Goal: Ask a question: Seek information or help from site administrators or community

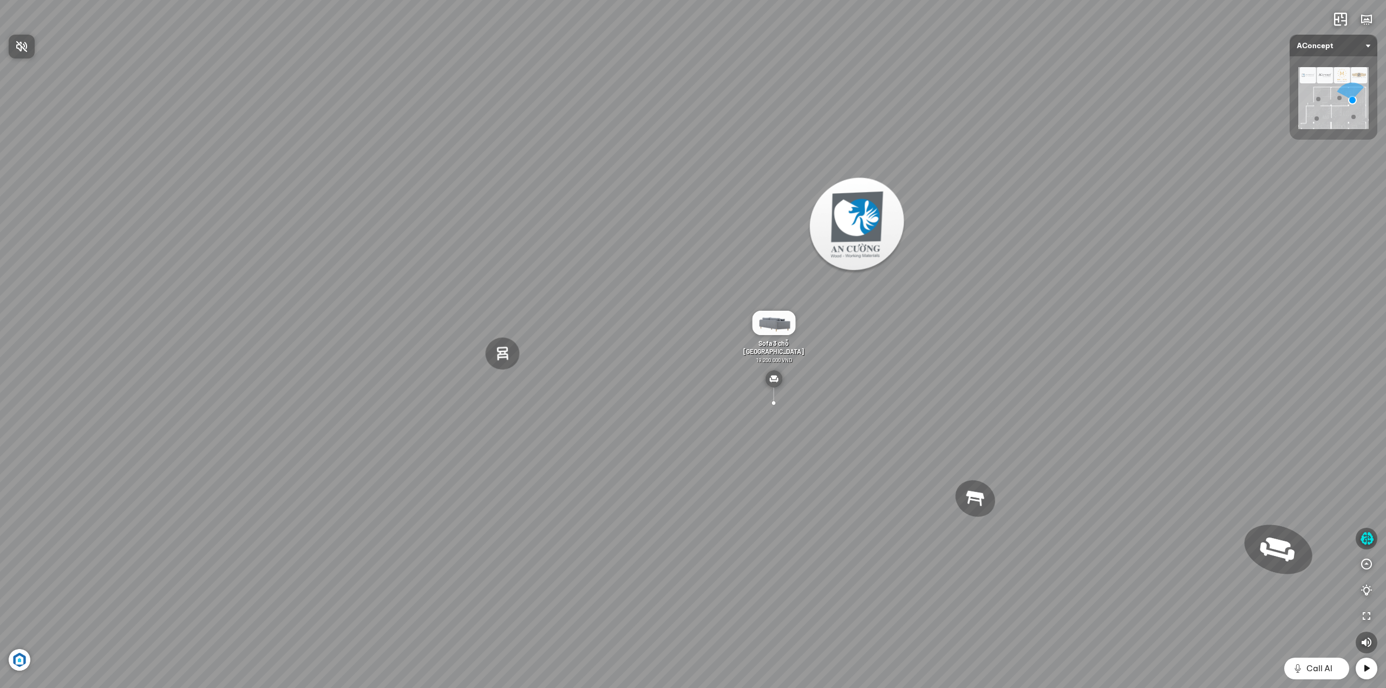
click at [1366, 539] on div at bounding box center [693, 344] width 1386 height 688
click at [1362, 540] on icon "button" at bounding box center [1367, 538] width 14 height 13
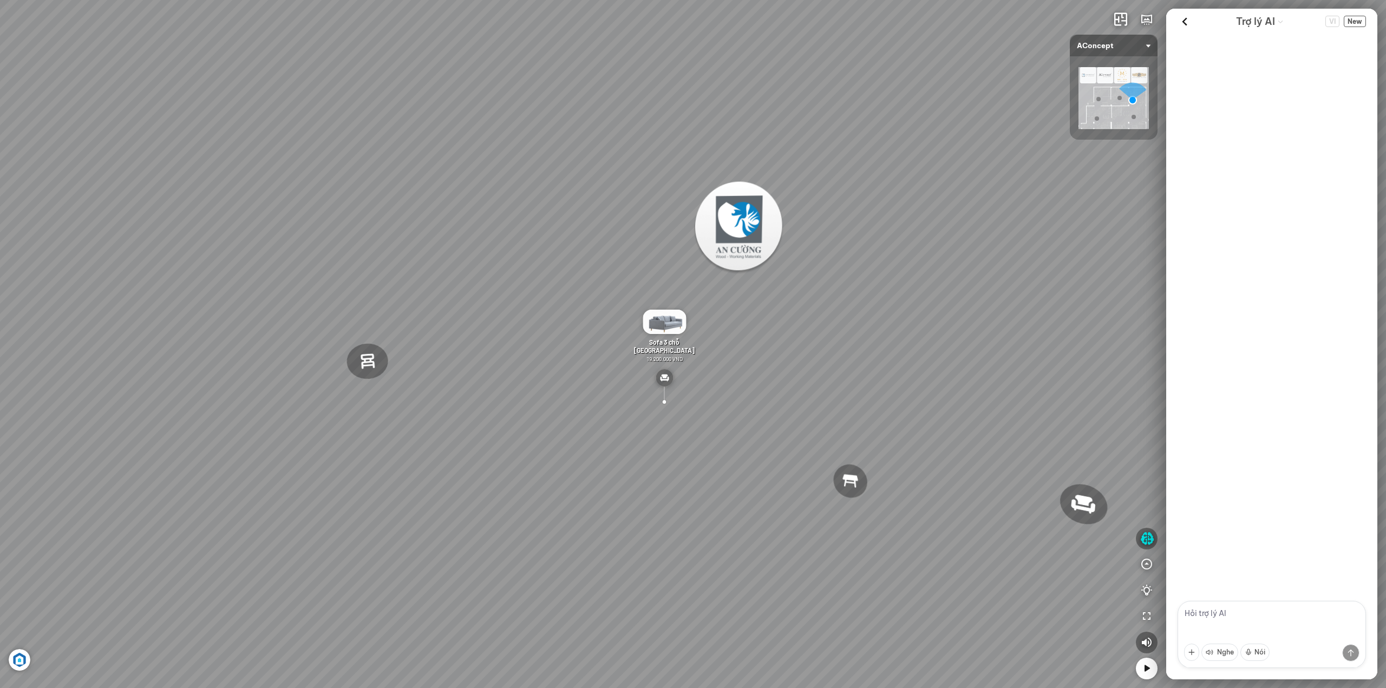
scroll to position [601, 0]
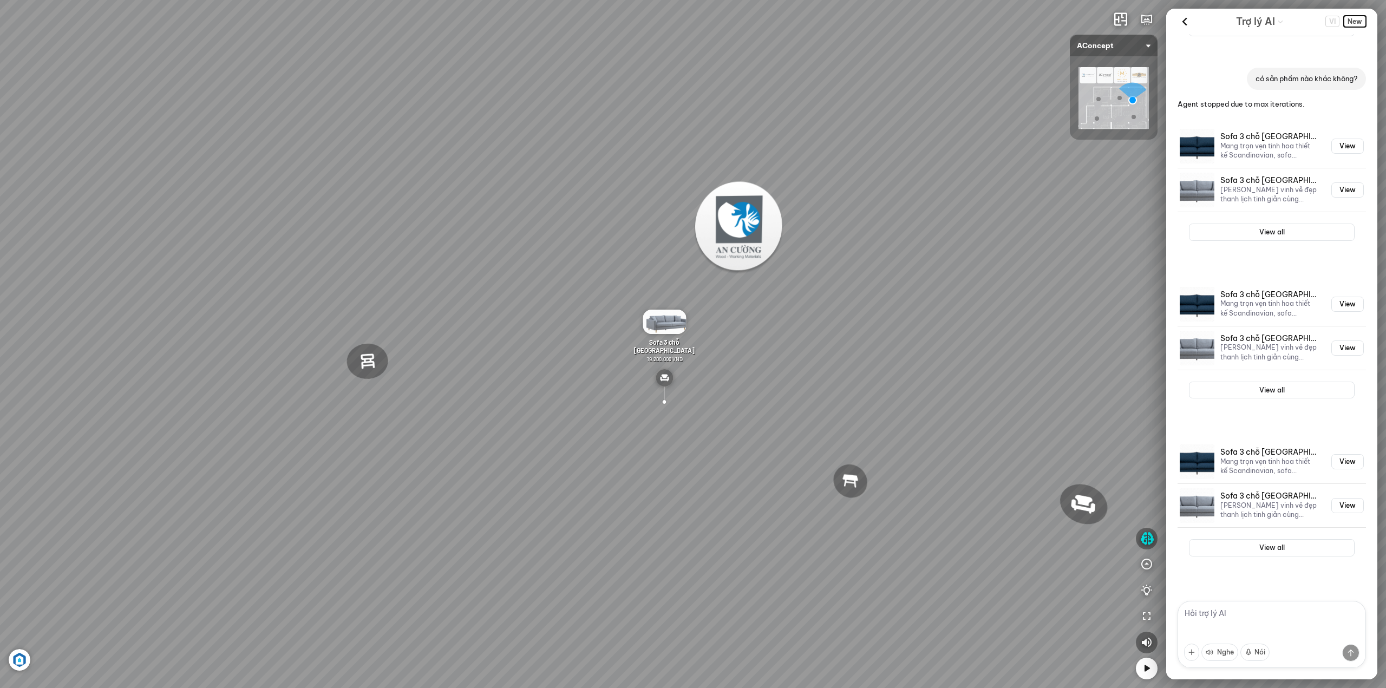
click at [1356, 21] on span "New" at bounding box center [1355, 21] width 22 height 11
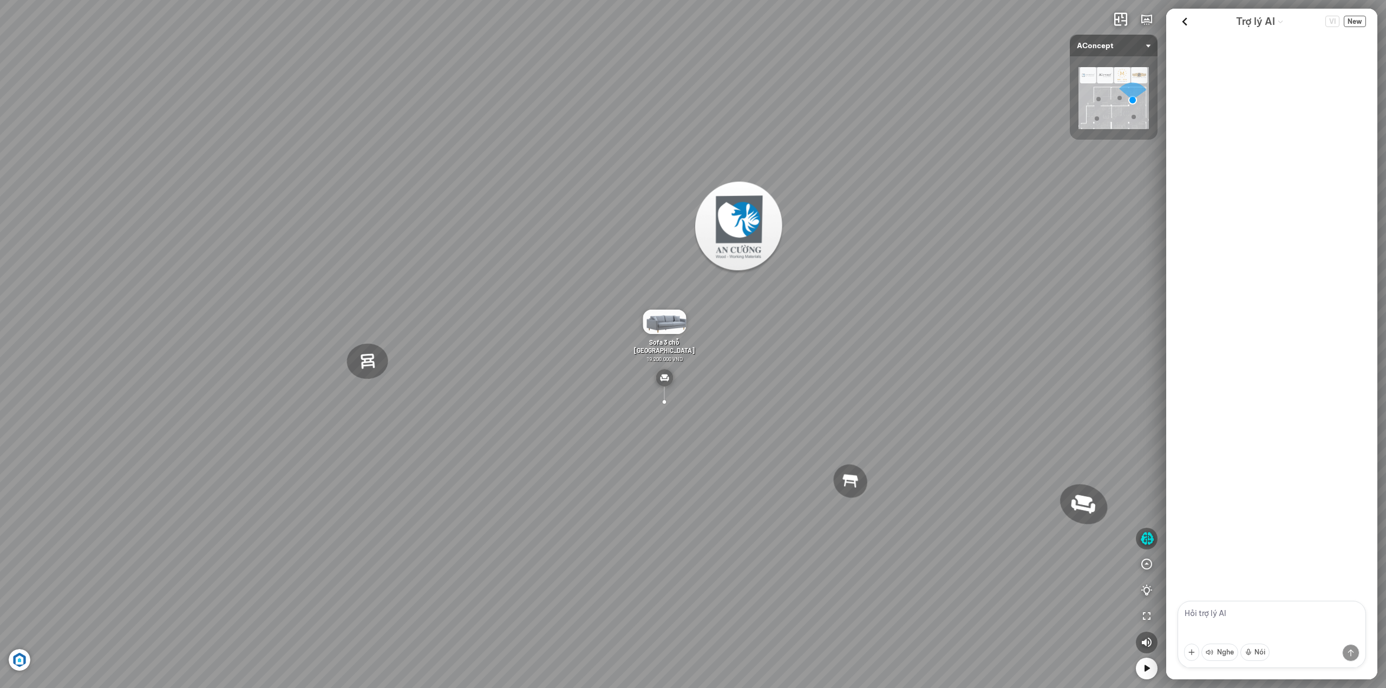
click at [1202, 614] on textarea at bounding box center [1271, 634] width 188 height 67
type textarea "bàn ăn"
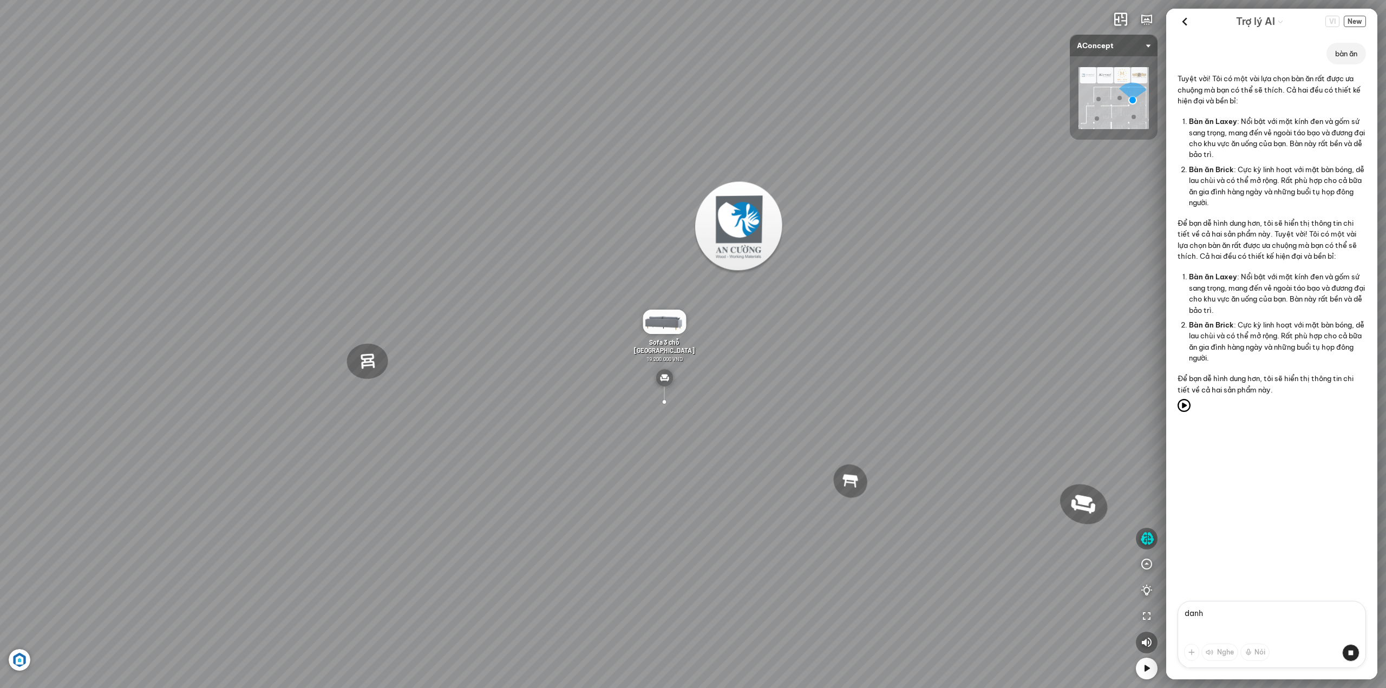
type textarea "danh"
drag, startPoint x: 1216, startPoint y: 609, endPoint x: 1154, endPoint y: 610, distance: 61.7
click at [1154, 610] on div "Ghế thư [PERSON_NAME] Ghế làm việc Winslow Bàn ăn Laxey Gối Tựa Lưng Họa Tiết H…" at bounding box center [693, 344] width 1386 height 688
click at [1197, 613] on textarea at bounding box center [1271, 634] width 188 height 67
type textarea "chi tiết bàn ăn laxey"
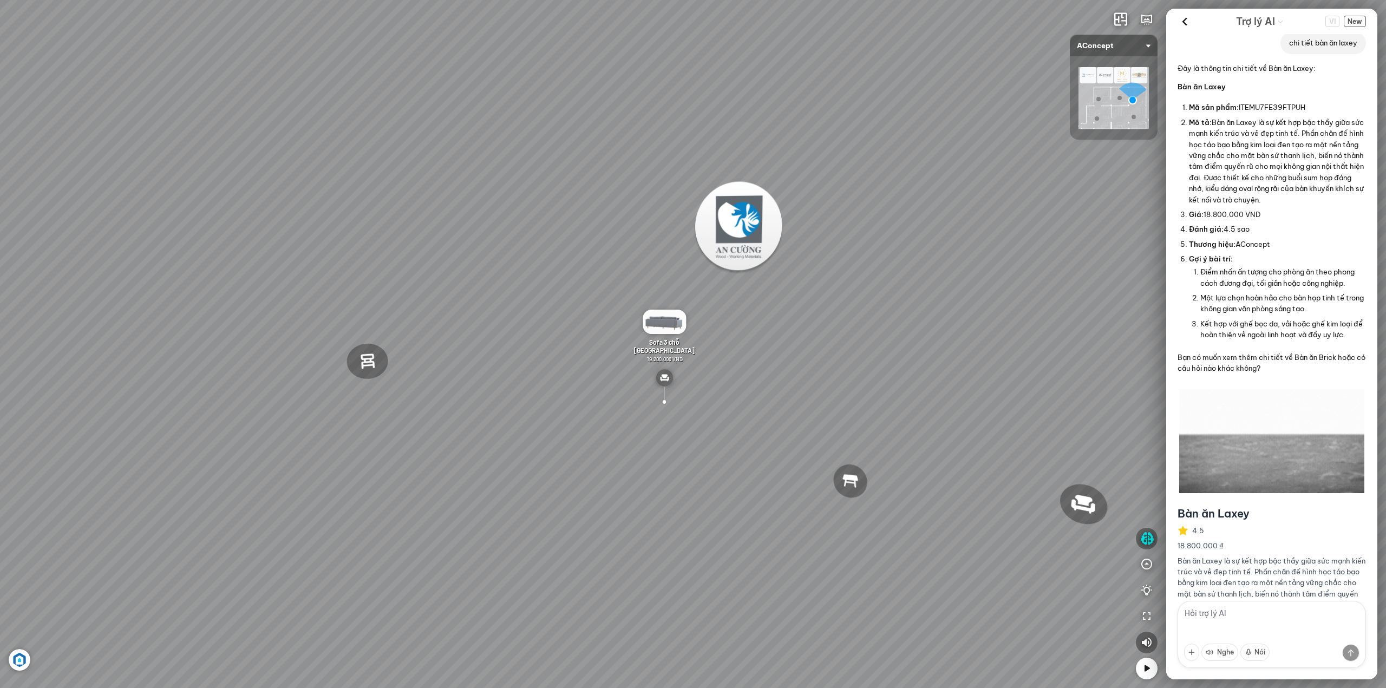
scroll to position [580, 0]
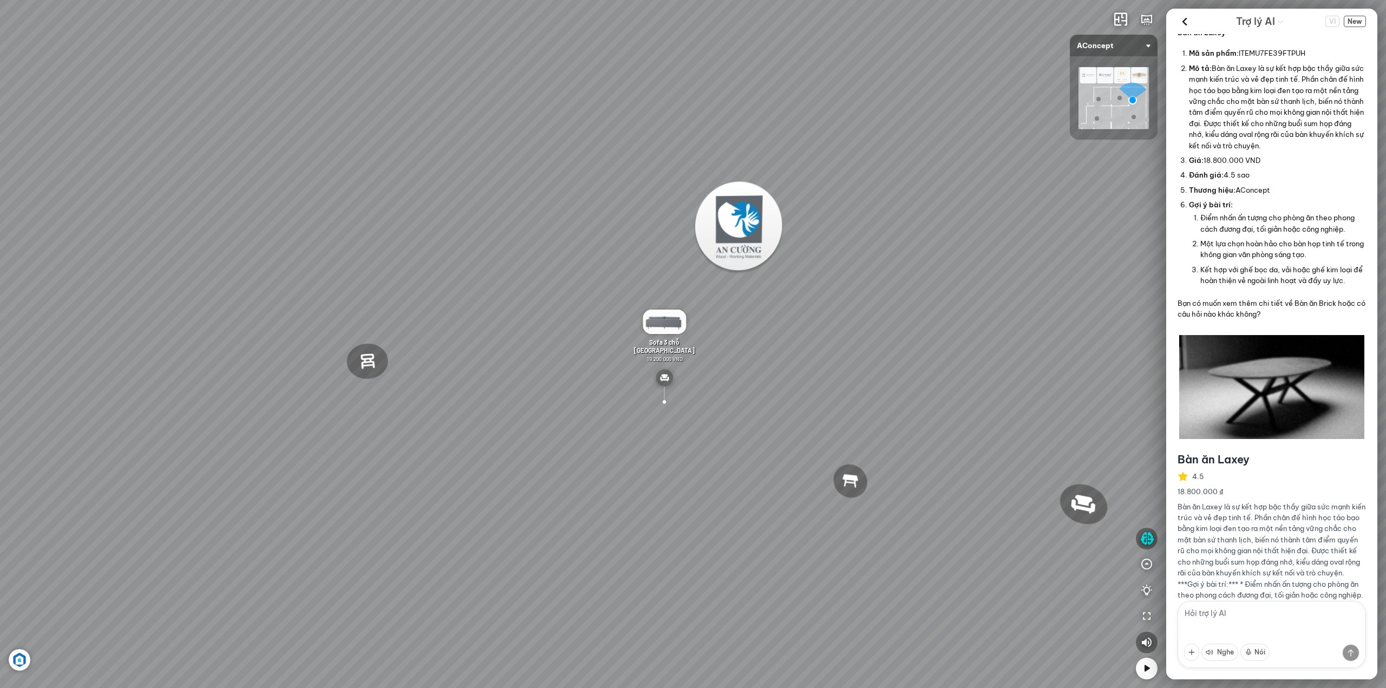
click at [1243, 623] on textarea at bounding box center [1271, 634] width 188 height 67
type textarea "danh sách kịch bản"
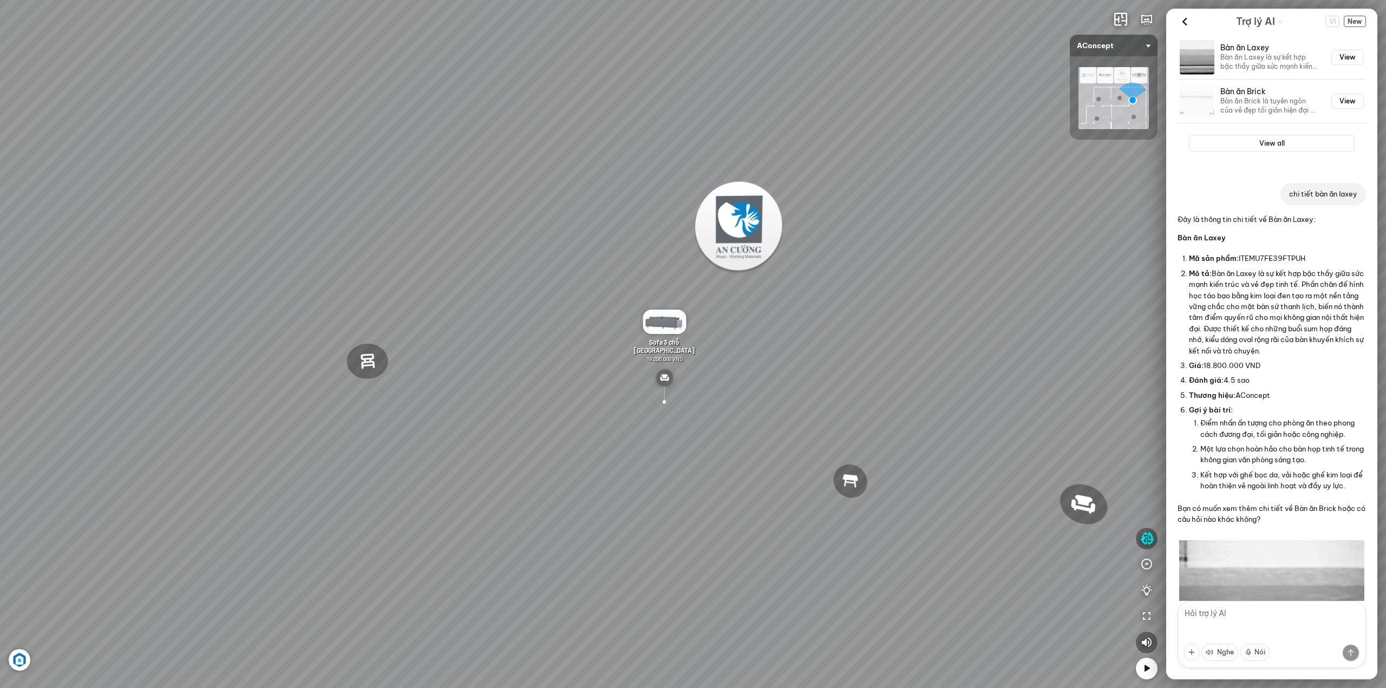
scroll to position [158, 0]
